Goal: Task Accomplishment & Management: Manage account settings

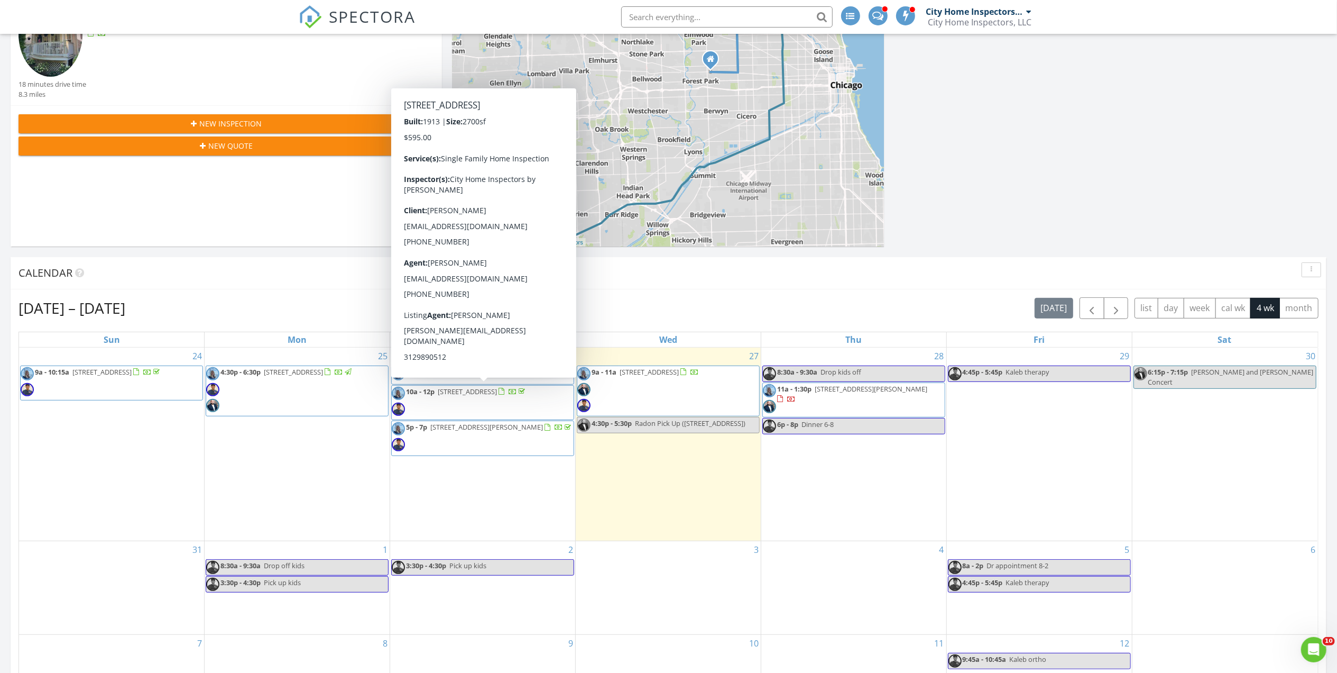
scroll to position [211, 0]
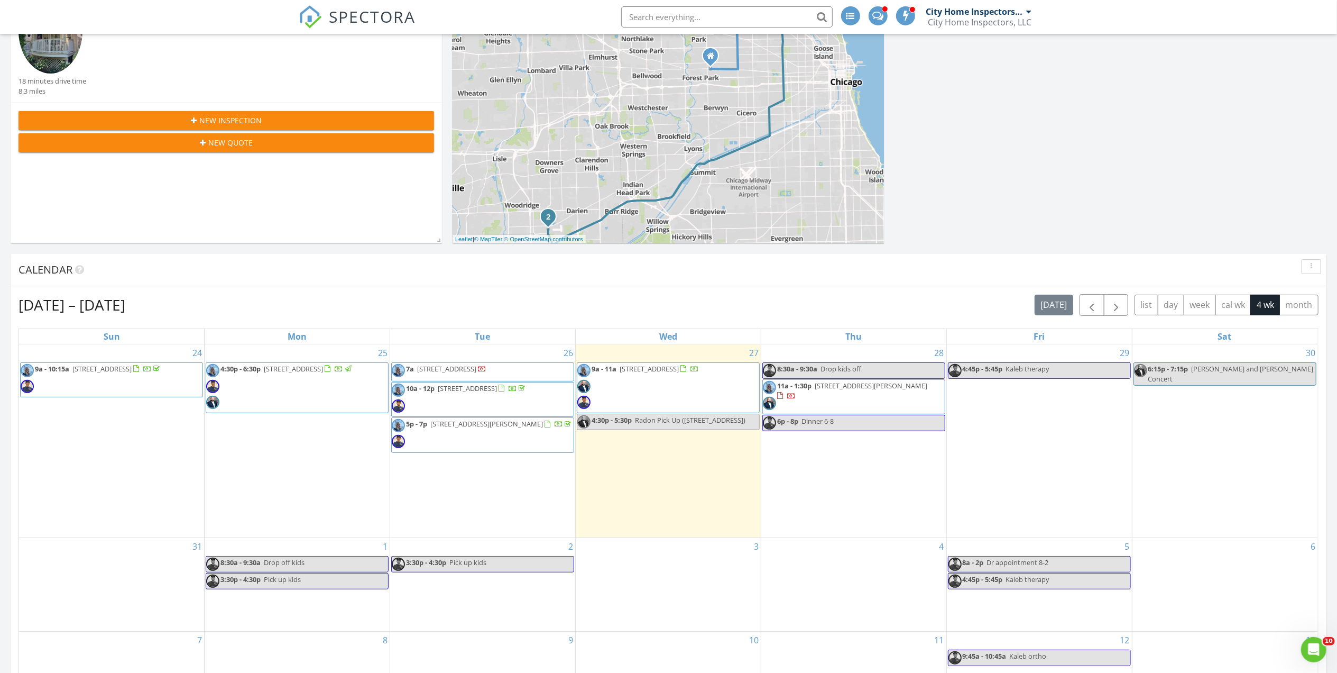
click at [688, 388] on span "9a - 11a 2835 N Francisco Ave, Chicago 60618" at bounding box center [638, 388] width 122 height 48
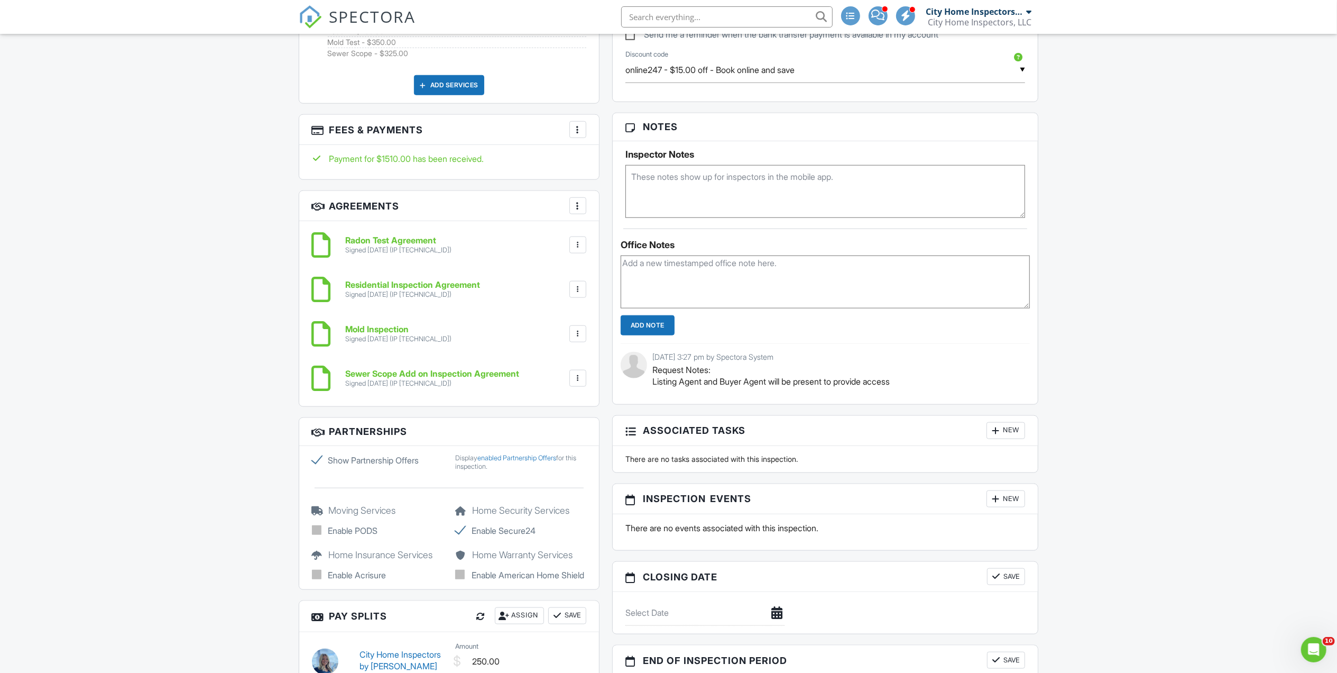
scroll to position [987, 0]
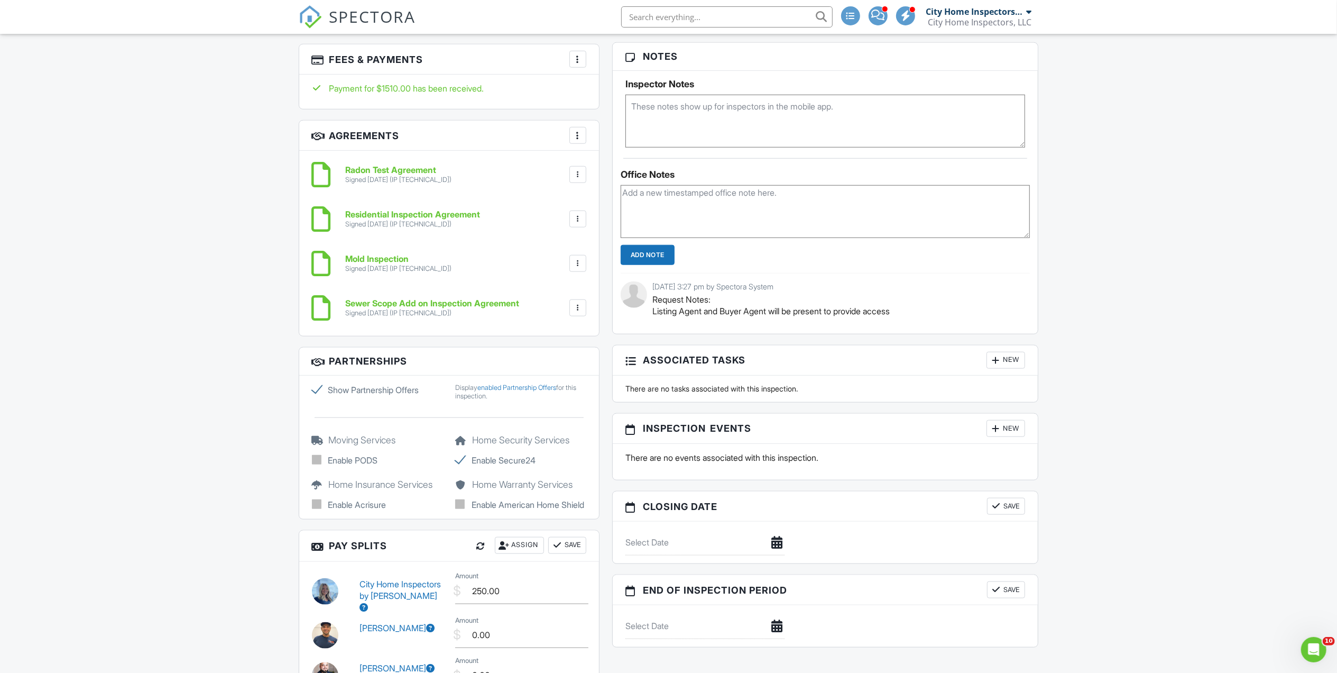
click at [1016, 433] on div "New" at bounding box center [1006, 428] width 39 height 17
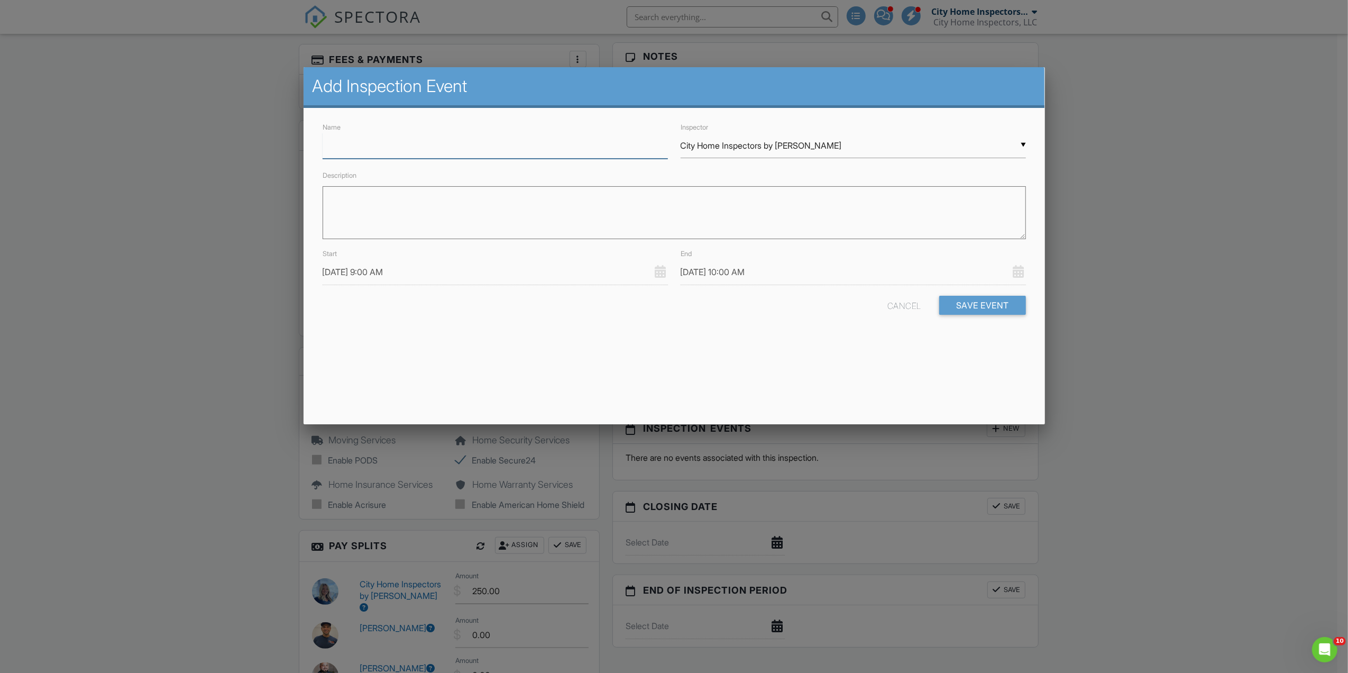
click at [495, 148] on input "Name" at bounding box center [495, 146] width 345 height 26
type input "Radon Pick Up"
click at [456, 259] on input "[DATE] 9:00 AM" at bounding box center [495, 272] width 345 height 26
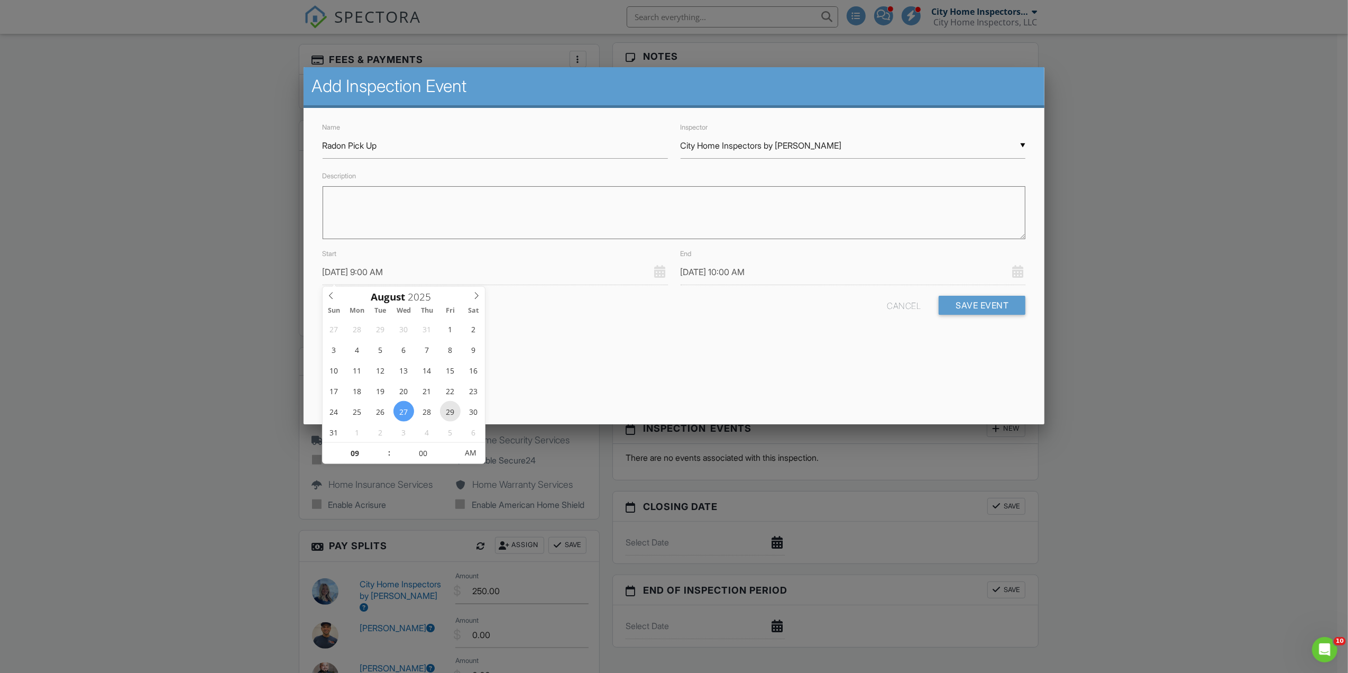
type input "[DATE] 9:00 AM"
type input "[DATE] 10:00 AM"
click at [593, 333] on div "Name Radon Pick Up Inspector ▼ City Home Inspectors by [PERSON_NAME] City Home …" at bounding box center [673, 227] width 741 height 238
click at [840, 146] on div "▼ City Home Inspectors by [PERSON_NAME] City Home Inspectors by [PERSON_NAME] […" at bounding box center [852, 146] width 345 height 26
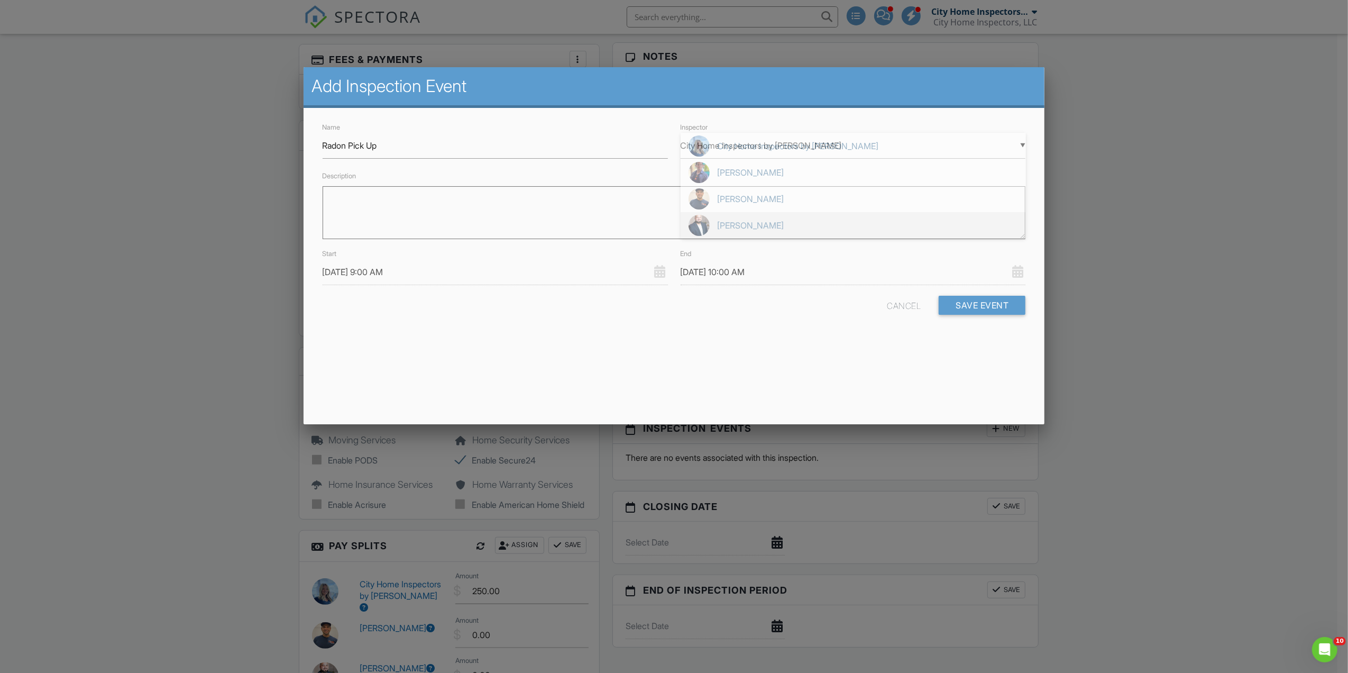
drag, startPoint x: 784, startPoint y: 237, endPoint x: 806, endPoint y: 286, distance: 53.5
click at [785, 237] on span "[PERSON_NAME]" at bounding box center [852, 225] width 345 height 26
type input "[PERSON_NAME]"
drag, startPoint x: 845, startPoint y: 413, endPoint x: 853, endPoint y: 415, distance: 8.0
click at [851, 415] on div "Add Inspection Event Name Radon Pick Up Inspector ▼ [PERSON_NAME] City Home Ins…" at bounding box center [673, 245] width 741 height 357
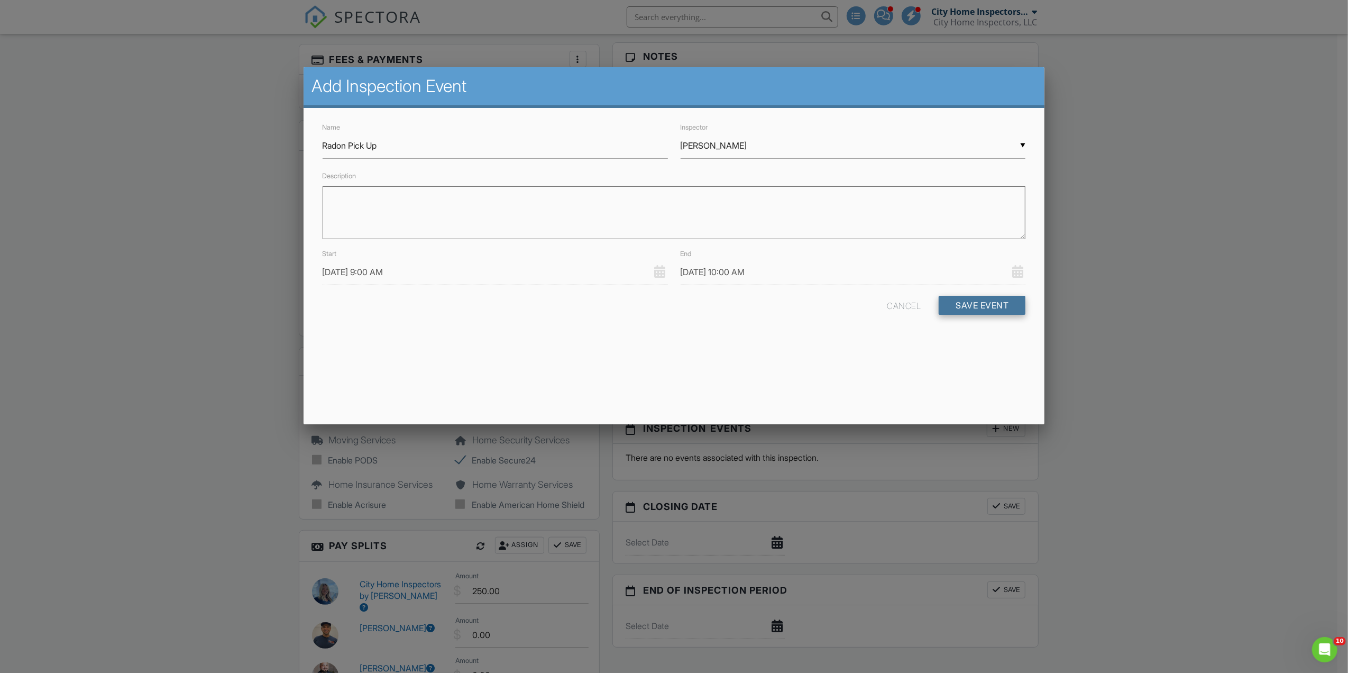
click at [1020, 305] on button "Save Event" at bounding box center [982, 305] width 87 height 19
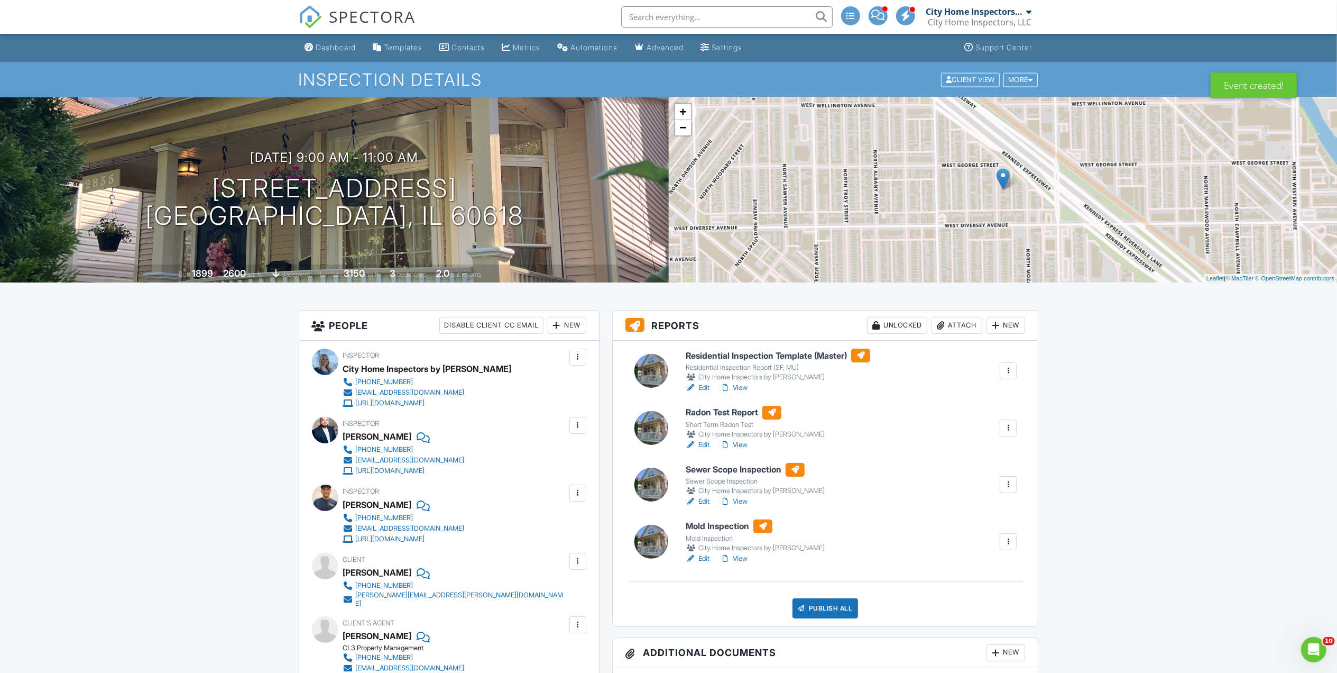
click at [318, 43] on div "Dashboard" at bounding box center [336, 47] width 40 height 9
